Goal: Information Seeking & Learning: Learn about a topic

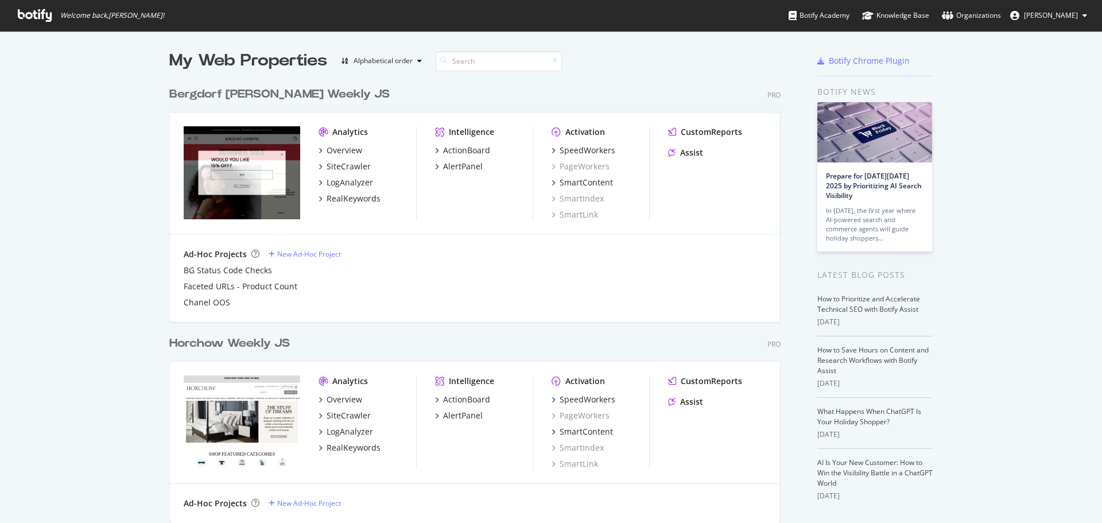
scroll to position [514, 1084]
drag, startPoint x: 346, startPoint y: 372, endPoint x: 366, endPoint y: 384, distance: 23.4
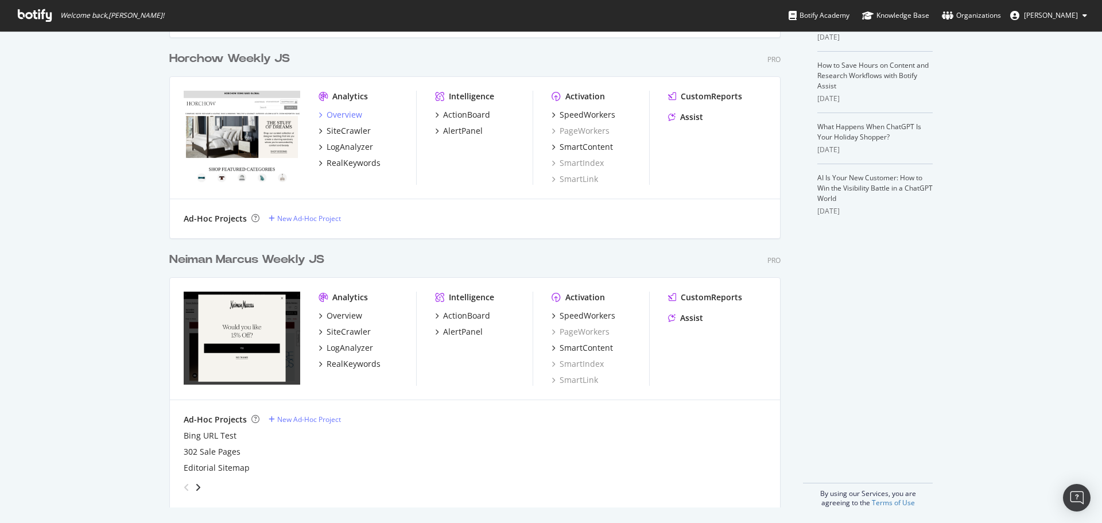
scroll to position [287, 0]
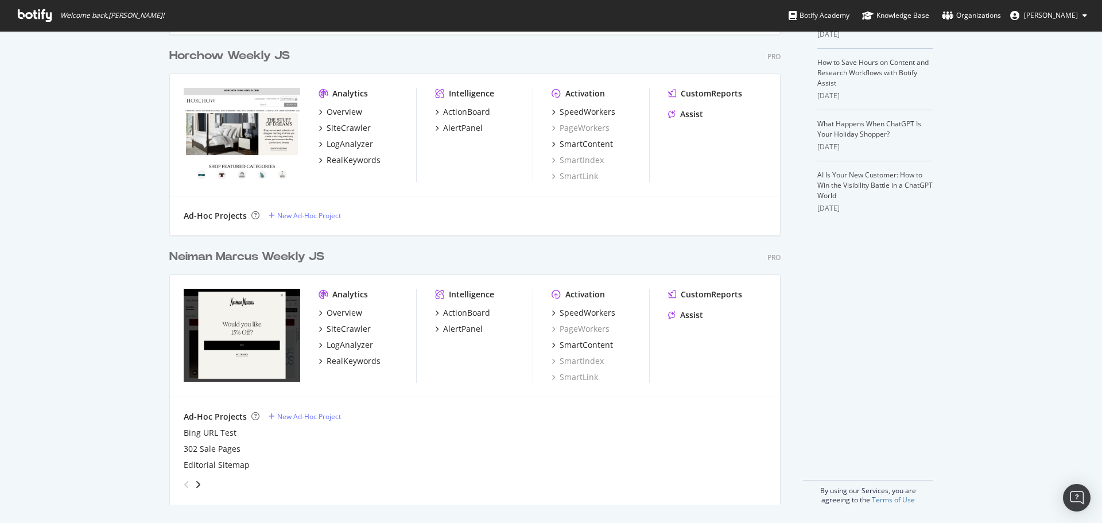
drag, startPoint x: 366, startPoint y: 384, endPoint x: 69, endPoint y: 353, distance: 298.3
click at [69, 353] on div "My Web Properties Alphabetical order Bergdorf [PERSON_NAME] Weekly JS Pro Analy…" at bounding box center [551, 133] width 1102 height 779
click at [335, 341] on div "LogAnalyzer" at bounding box center [349, 344] width 46 height 11
